Goal: Check status

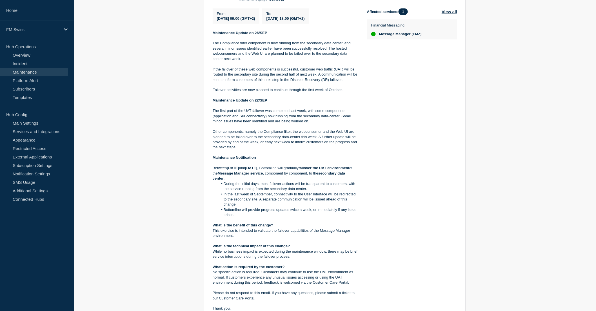
scroll to position [125, 0]
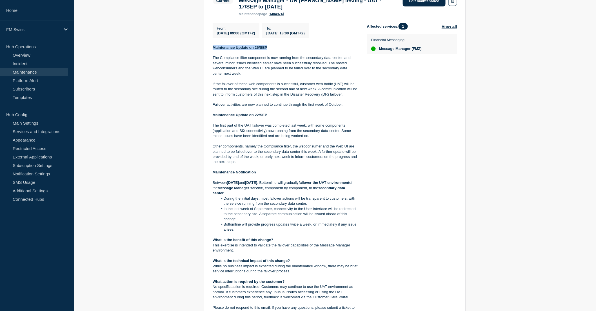
drag, startPoint x: 212, startPoint y: 49, endPoint x: 272, endPoint y: 51, distance: 59.5
click at [272, 51] on section "Current Message Manager - DR Failover testing - UAT - 17/SEP to 30/SEP/2025 mai…" at bounding box center [335, 168] width 262 height 363
